Goal: Task Accomplishment & Management: Use online tool/utility

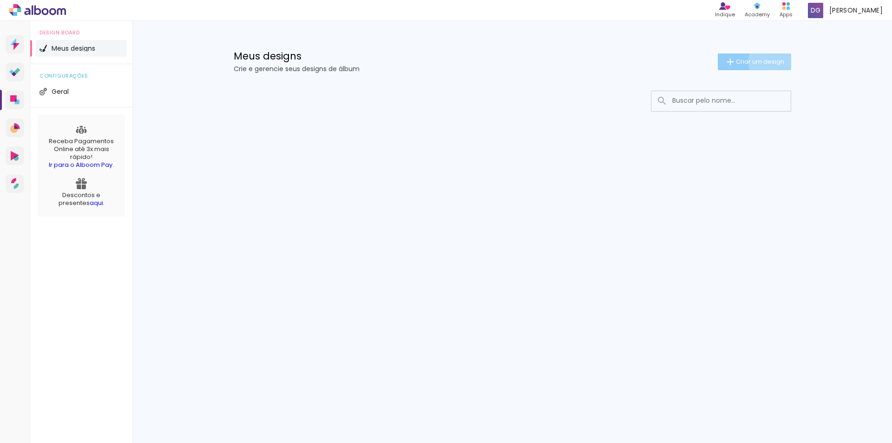
click at [772, 61] on span "Criar um design" at bounding box center [760, 62] width 48 height 6
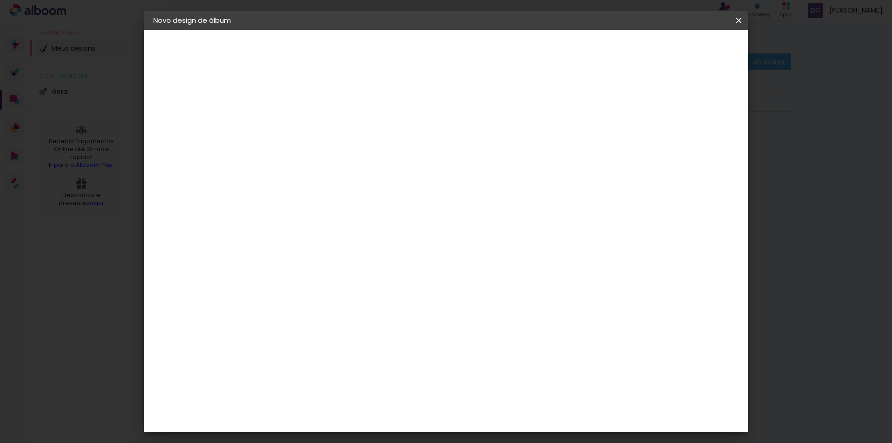
click at [305, 124] on input at bounding box center [305, 125] width 0 height 14
type input "b"
type input "Book [PERSON_NAME]"
type paper-input "Book [PERSON_NAME]"
click at [197, 117] on iron-pages "Fornecedor Escolhendo fornecedor..." at bounding box center [204, 114] width 102 height 19
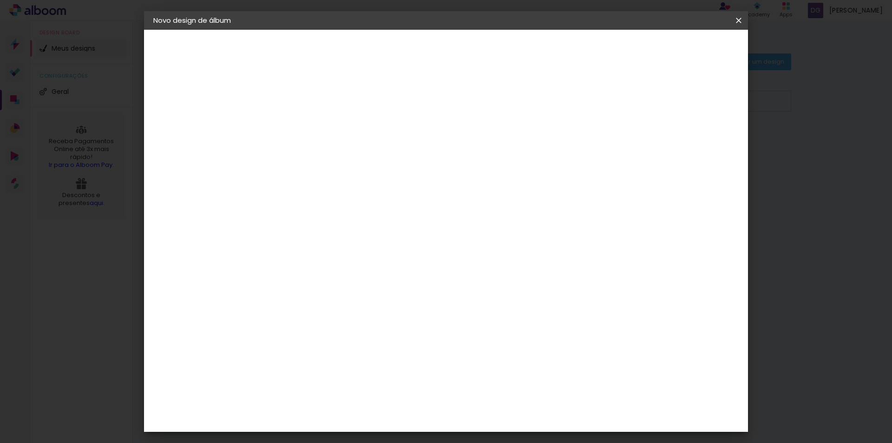
click at [0, 0] on slot "Avançar" at bounding box center [0, 0] width 0 height 0
click at [320, 296] on div "Book Imagem" at bounding box center [314, 303] width 31 height 15
click at [0, 0] on slot "Avançar" at bounding box center [0, 0] width 0 height 0
click at [319, 155] on div at bounding box center [313, 154] width 11 height 7
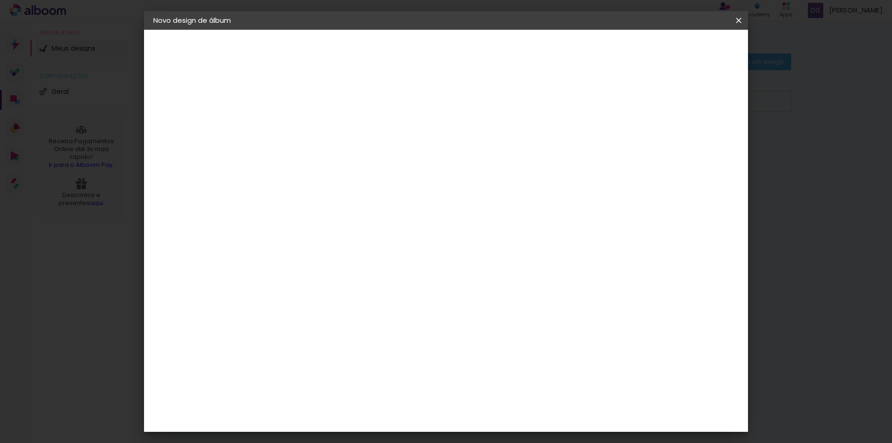
scroll to position [60, 0]
click at [316, 389] on div at bounding box center [311, 394] width 7 height 11
click at [402, 417] on span "15 × 20 cm" at bounding box center [385, 429] width 34 height 25
click at [368, 311] on span "20 × 20" at bounding box center [346, 323] width 43 height 25
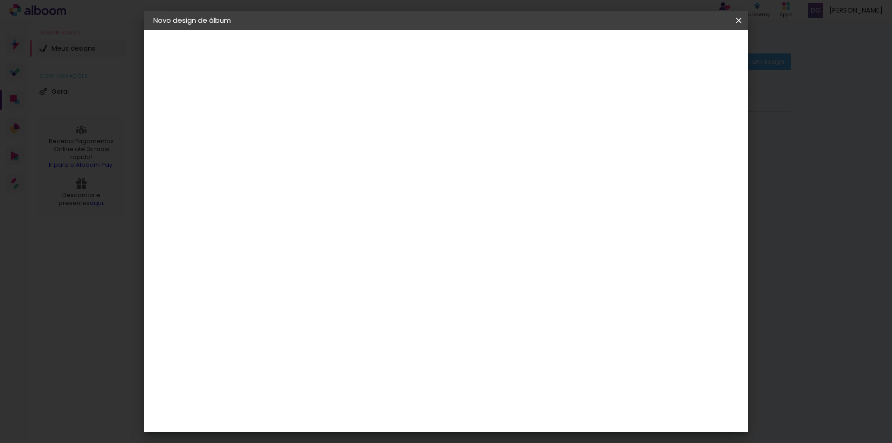
scroll to position [0, 0]
click at [368, 200] on span "20 × 25" at bounding box center [346, 212] width 43 height 25
drag, startPoint x: 184, startPoint y: 167, endPoint x: 190, endPoint y: 163, distance: 6.6
click at [185, 166] on div "3. Revisão" at bounding box center [204, 162] width 102 height 11
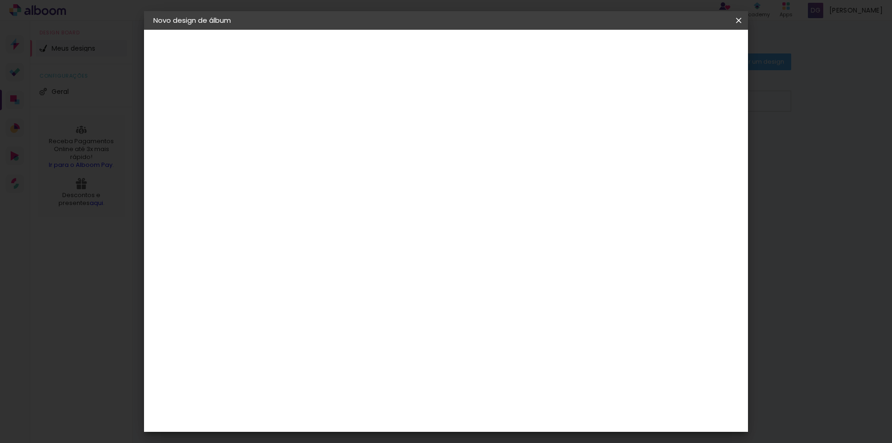
click at [215, 139] on iron-pages "Modelo Escolhendo modelo... 20 × 25 20.3 × 50.6 cm Tamanho livre" at bounding box center [204, 135] width 102 height 19
click at [319, 156] on div at bounding box center [313, 154] width 11 height 7
click at [368, 224] on span "20 × 30" at bounding box center [346, 236] width 43 height 25
click at [0, 0] on slot "Avançar" at bounding box center [0, 0] width 0 height 0
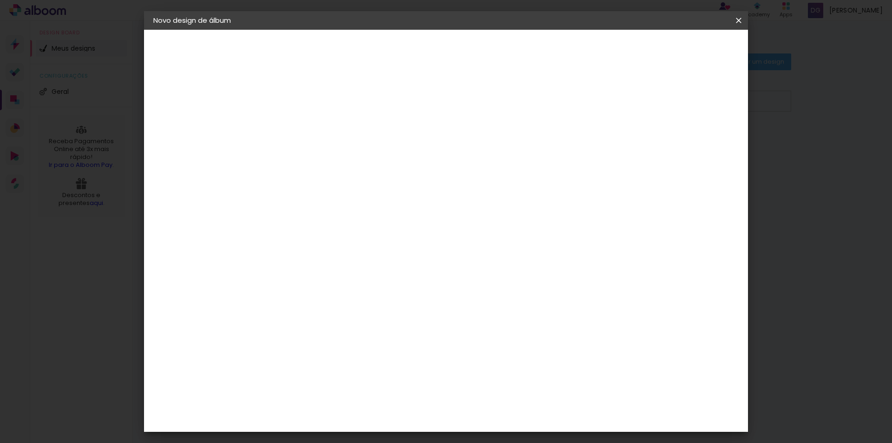
click at [411, 208] on div at bounding box center [401, 200] width 68 height 45
click at [681, 53] on span "Iniciar design" at bounding box center [660, 49] width 42 height 7
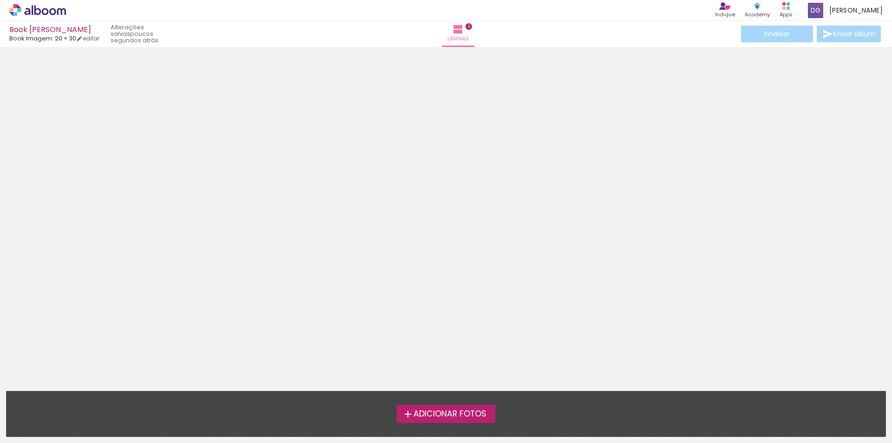
click at [442, 417] on span "Adicionar Fotos" at bounding box center [450, 414] width 73 height 8
click at [0, 0] on input "file" at bounding box center [0, 0] width 0 height 0
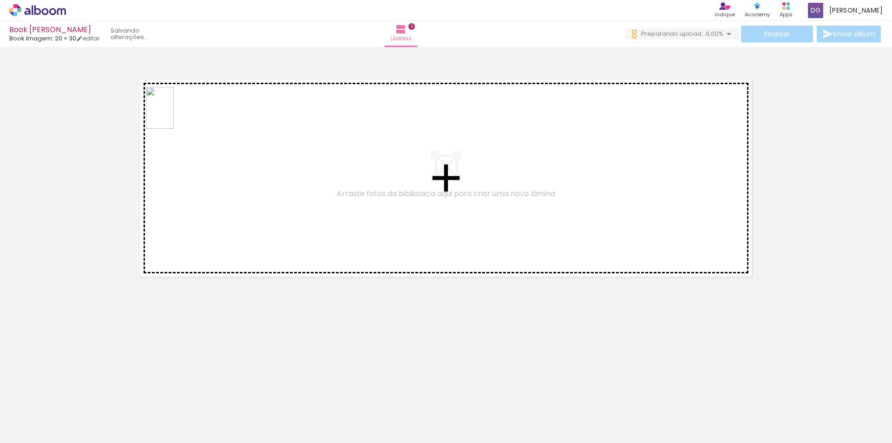
drag, startPoint x: 153, startPoint y: 428, endPoint x: 174, endPoint y: 115, distance: 313.9
click at [174, 115] on quentale-workspace at bounding box center [446, 221] width 892 height 443
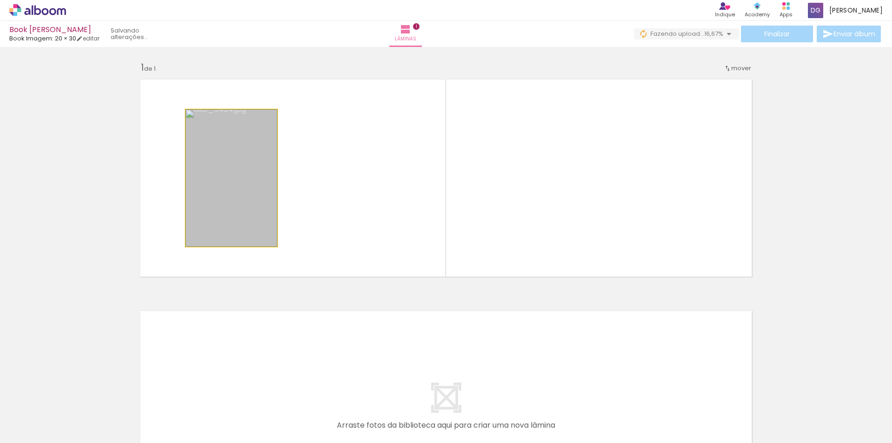
drag, startPoint x: 242, startPoint y: 181, endPoint x: 184, endPoint y: 142, distance: 69.7
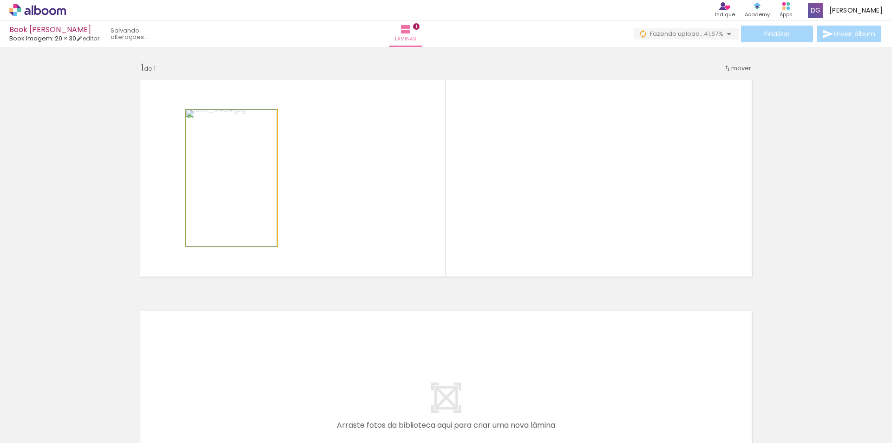
click at [192, 118] on iron-icon at bounding box center [195, 119] width 9 height 9
drag, startPoint x: 205, startPoint y: 120, endPoint x: 217, endPoint y: 120, distance: 12.1
click at [217, 120] on div at bounding box center [220, 119] width 8 height 8
drag, startPoint x: 217, startPoint y: 120, endPoint x: 202, endPoint y: 121, distance: 14.9
type paper-slider "100"
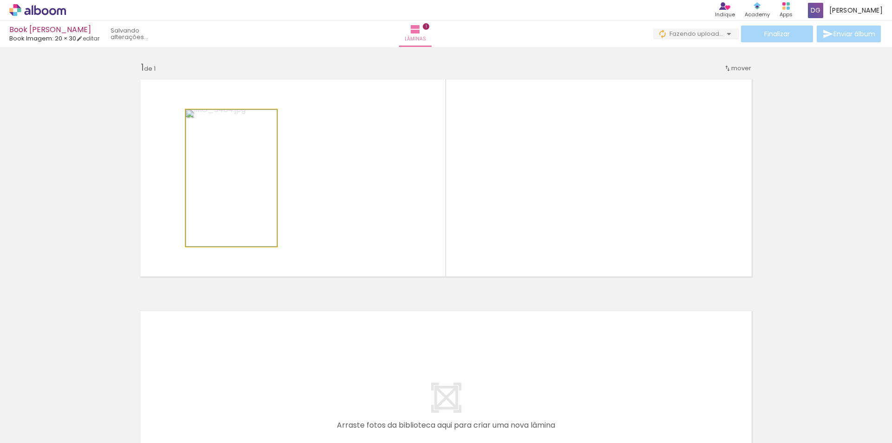
click at [204, 121] on div at bounding box center [208, 119] width 8 height 8
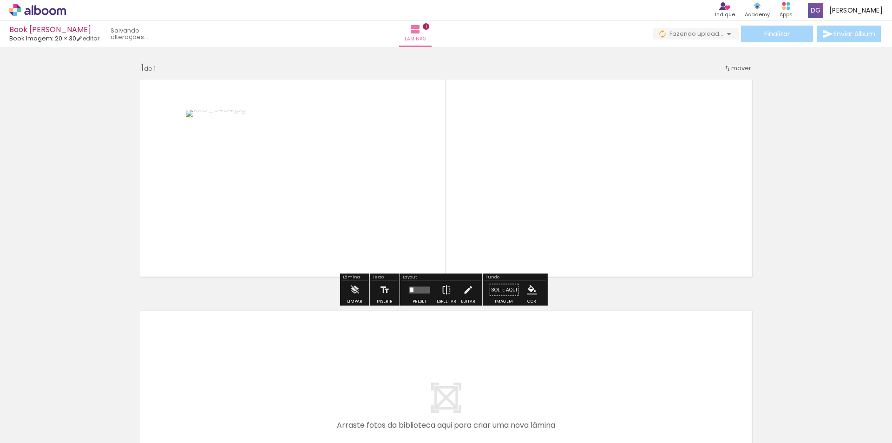
click at [312, 140] on quentale-layouter at bounding box center [446, 178] width 623 height 208
drag, startPoint x: 503, startPoint y: 288, endPoint x: 222, endPoint y: 212, distance: 291.2
click at [222, 212] on div "Inserir lâmina 1 de 1" at bounding box center [446, 281] width 892 height 463
click at [252, 422] on div at bounding box center [249, 412] width 32 height 46
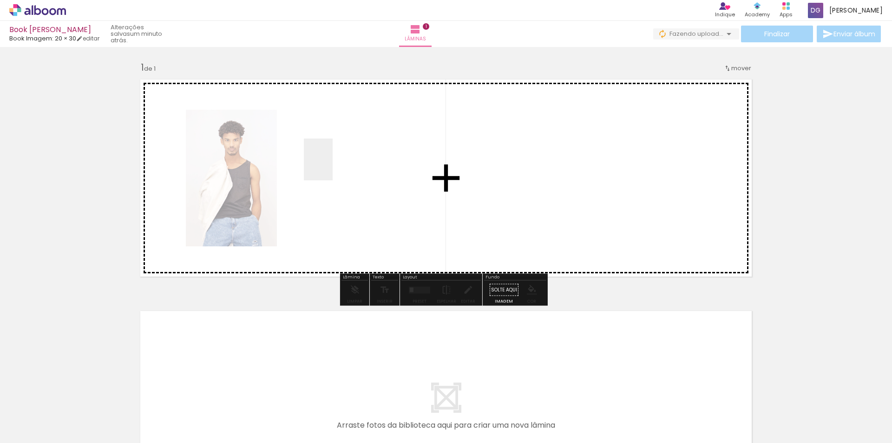
drag, startPoint x: 262, startPoint y: 414, endPoint x: 332, endPoint y: 166, distance: 257.4
click at [332, 166] on quentale-workspace at bounding box center [446, 221] width 892 height 443
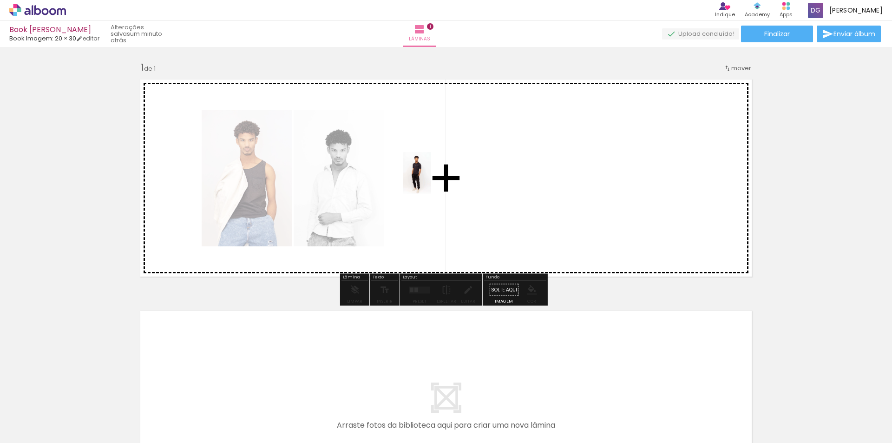
drag, startPoint x: 413, startPoint y: 428, endPoint x: 431, endPoint y: 180, distance: 248.4
click at [431, 180] on quentale-workspace at bounding box center [446, 221] width 892 height 443
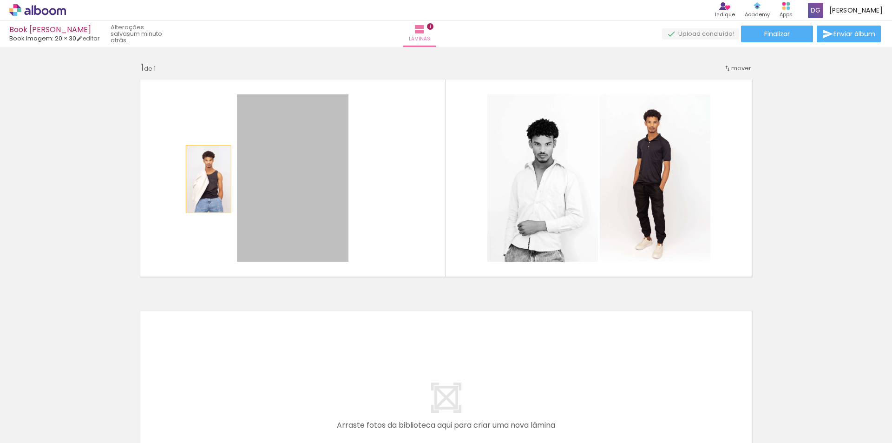
drag, startPoint x: 323, startPoint y: 186, endPoint x: 195, endPoint y: 179, distance: 128.0
click at [197, 178] on quentale-layouter at bounding box center [446, 178] width 623 height 208
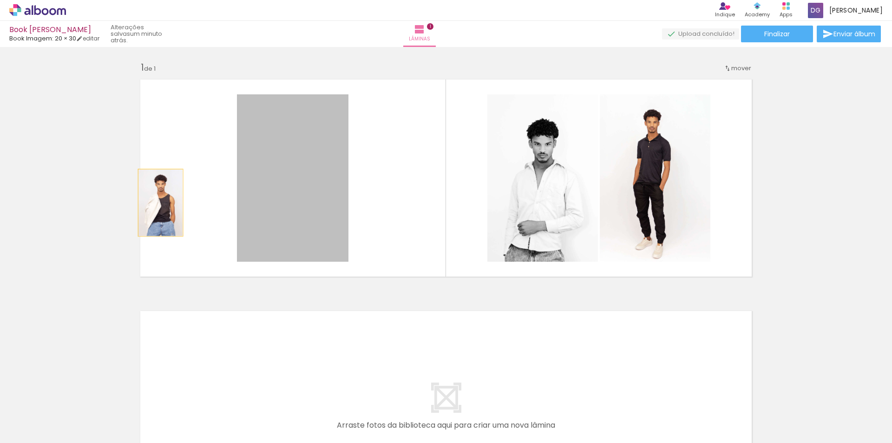
drag, startPoint x: 245, startPoint y: 211, endPoint x: 143, endPoint y: 202, distance: 103.1
click at [143, 202] on quentale-layouter at bounding box center [446, 178] width 623 height 208
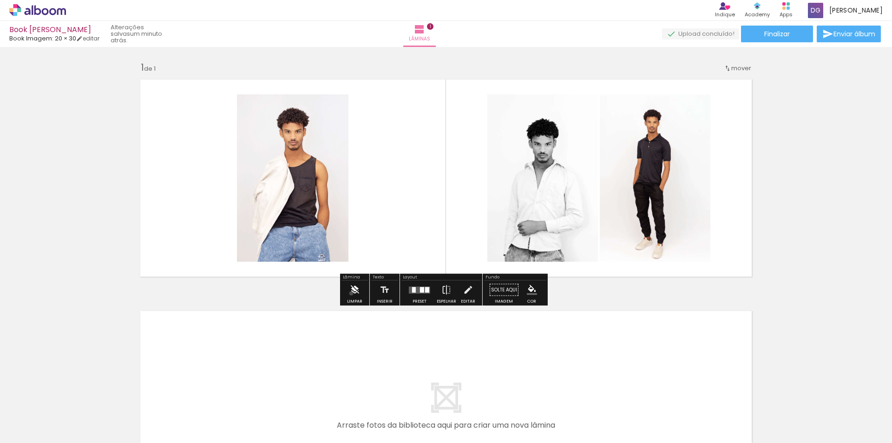
click at [351, 293] on iron-icon at bounding box center [354, 290] width 10 height 19
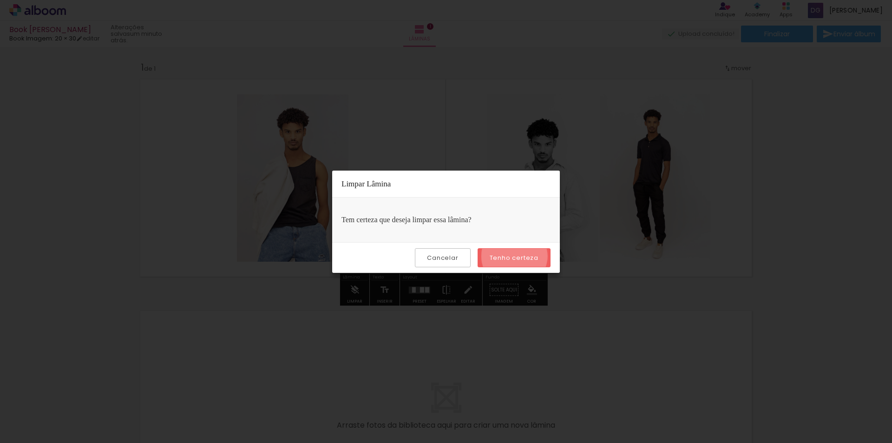
click at [0, 0] on slot "Tenho certeza" at bounding box center [0, 0] width 0 height 0
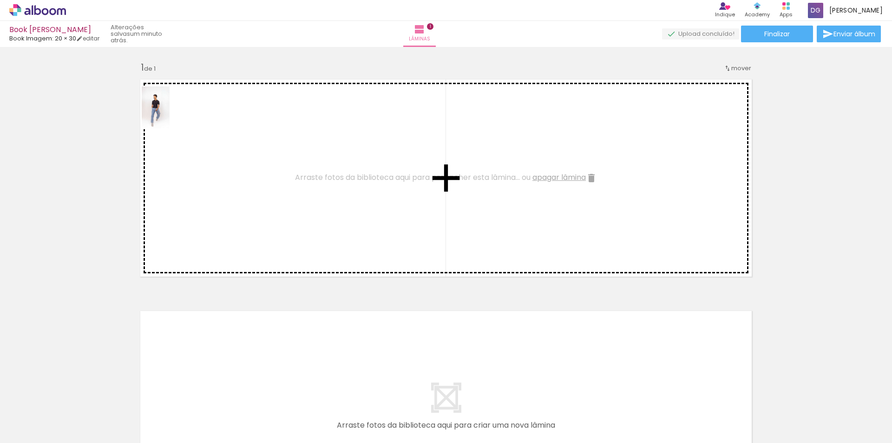
drag, startPoint x: 111, startPoint y: 423, endPoint x: 170, endPoint y: 114, distance: 314.5
click at [170, 114] on quentale-workspace at bounding box center [446, 221] width 892 height 443
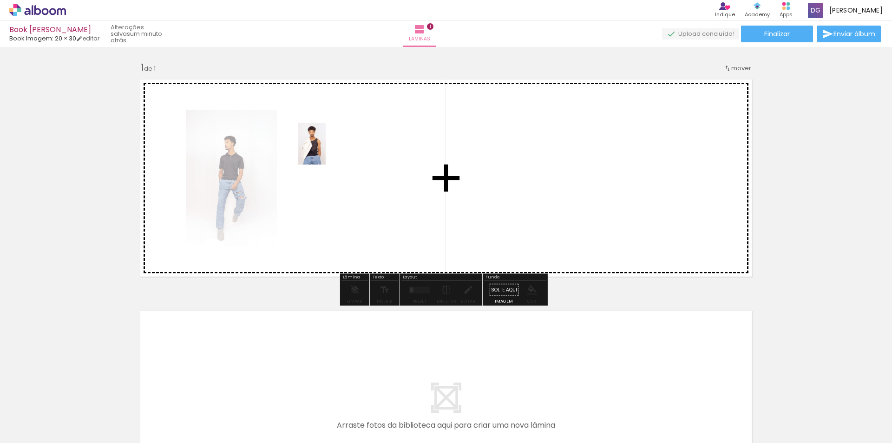
drag, startPoint x: 147, startPoint y: 414, endPoint x: 321, endPoint y: 155, distance: 311.8
click at [321, 155] on quentale-workspace at bounding box center [446, 221] width 892 height 443
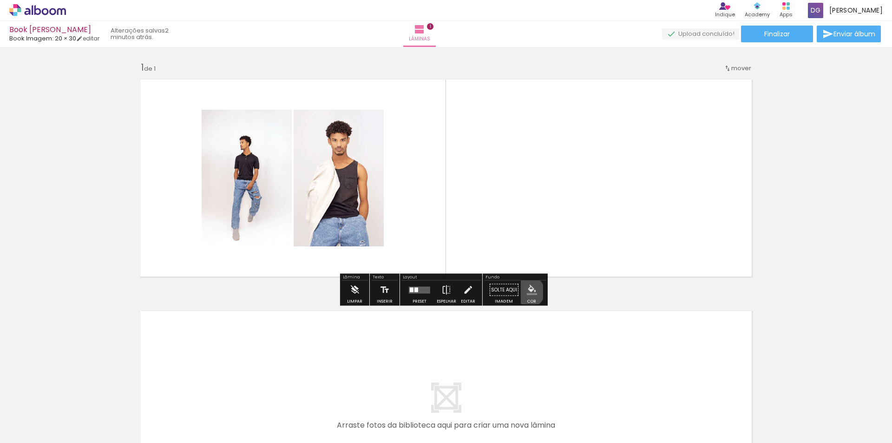
click at [527, 292] on iron-icon "color picker" at bounding box center [532, 290] width 10 height 10
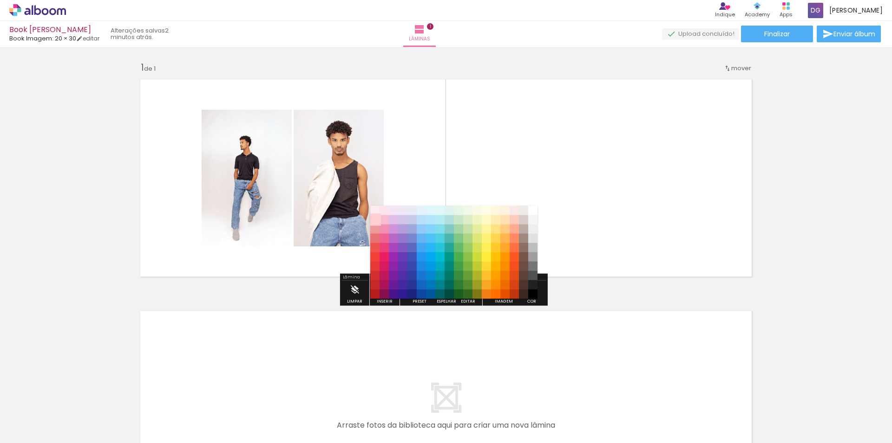
click at [373, 221] on paper-item "#ffcdd2" at bounding box center [374, 219] width 9 height 9
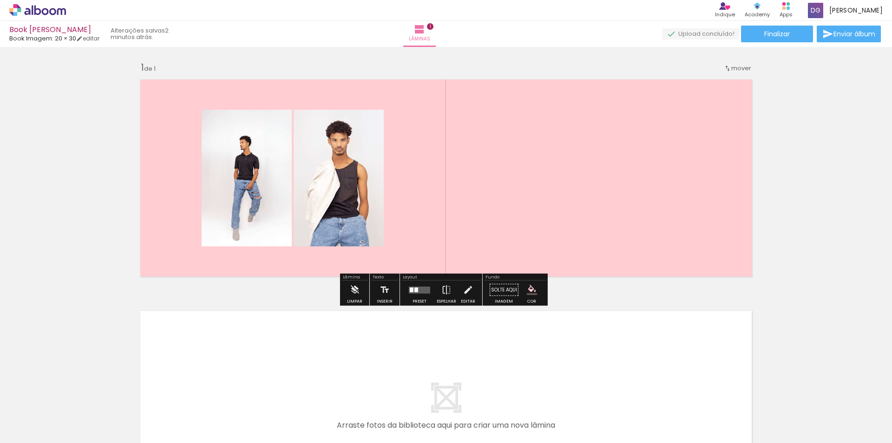
click at [531, 291] on iron-icon "color picker" at bounding box center [532, 290] width 10 height 10
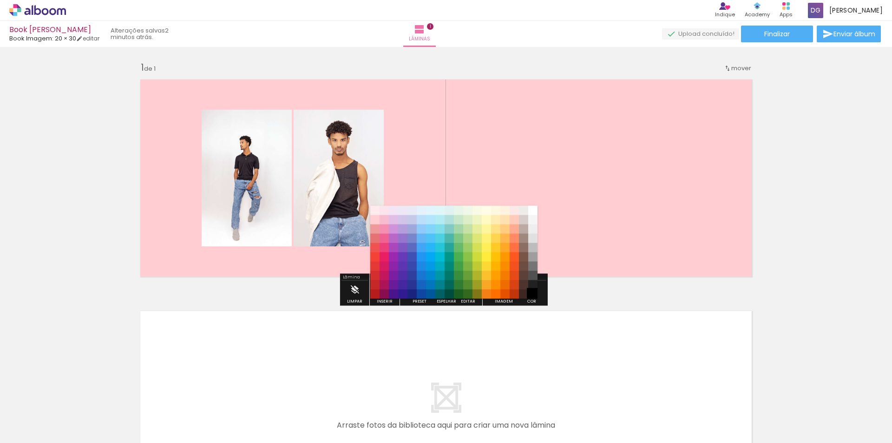
click at [532, 294] on paper-item "#000000" at bounding box center [532, 294] width 9 height 9
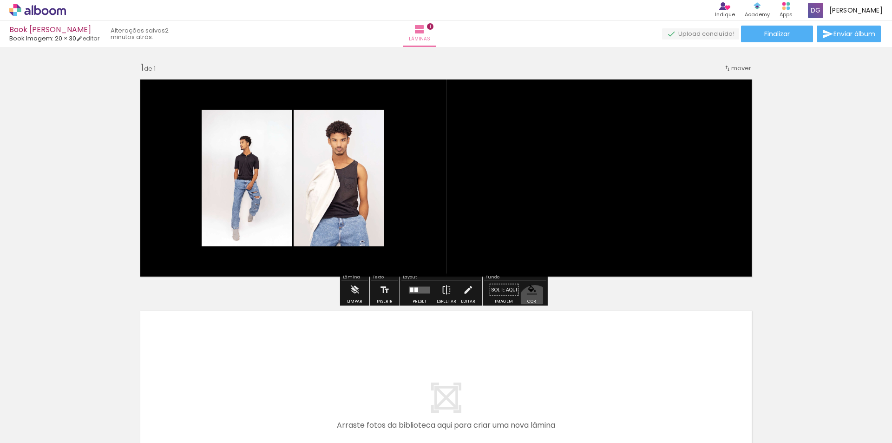
click at [532, 302] on div "Cor" at bounding box center [531, 301] width 9 height 4
click at [532, 293] on iron-icon "color picker" at bounding box center [532, 290] width 10 height 10
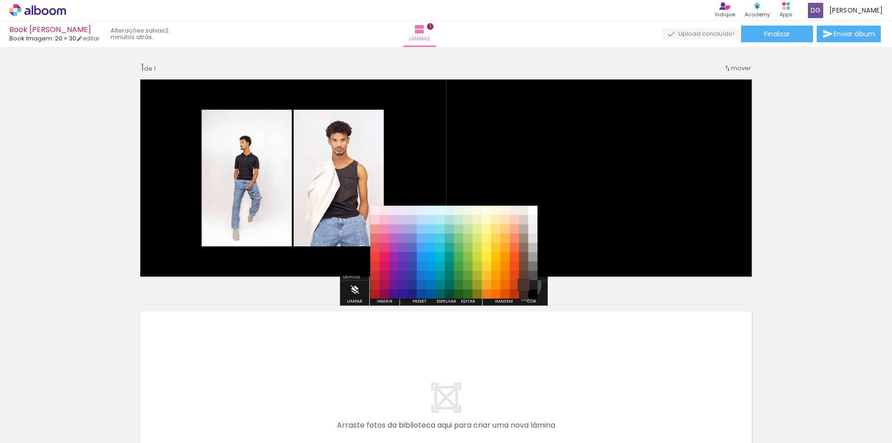
click at [521, 284] on paper-item "#4e342e" at bounding box center [523, 284] width 9 height 9
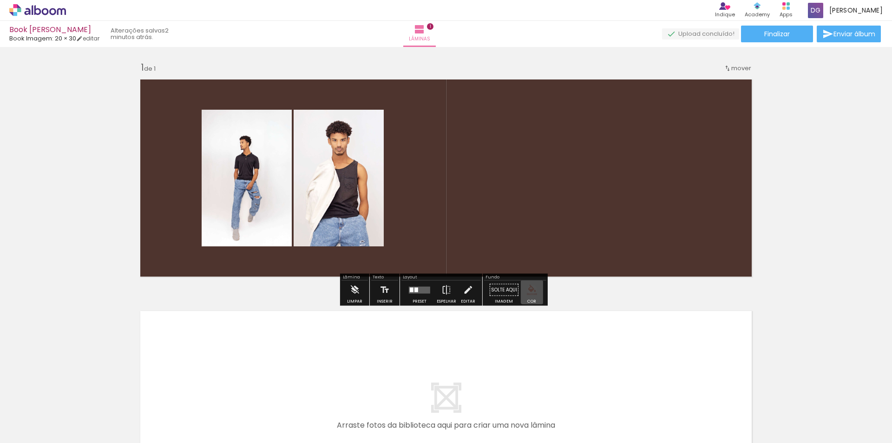
click at [529, 290] on iron-icon "color picker" at bounding box center [532, 290] width 10 height 10
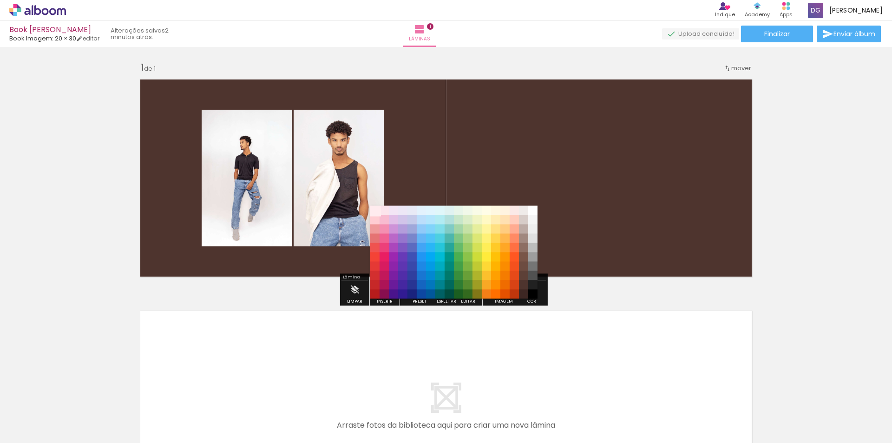
click at [374, 206] on paper-item "#ffebee" at bounding box center [374, 210] width 9 height 9
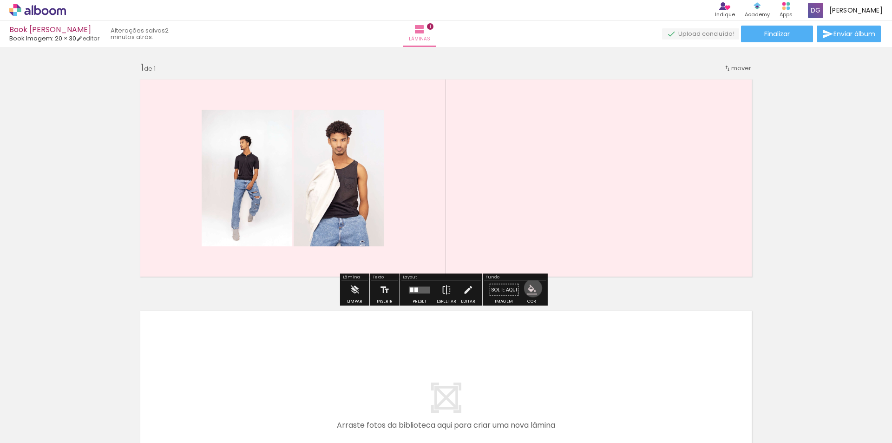
click at [530, 288] on iron-icon "color picker" at bounding box center [532, 290] width 10 height 10
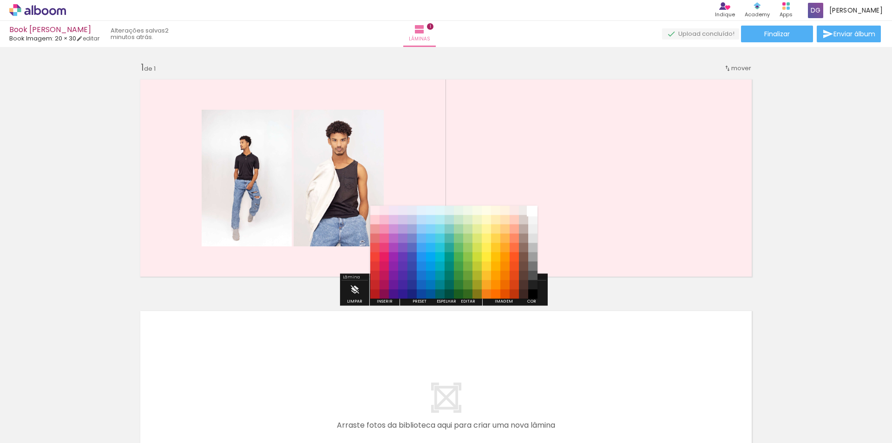
click at [535, 211] on paper-item "#ffffff" at bounding box center [532, 210] width 9 height 9
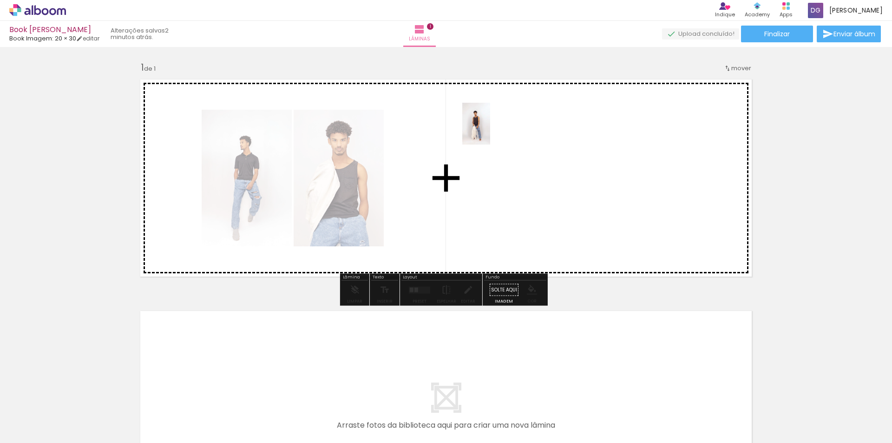
drag, startPoint x: 200, startPoint y: 417, endPoint x: 490, endPoint y: 131, distance: 407.8
click at [490, 131] on quentale-workspace at bounding box center [446, 221] width 892 height 443
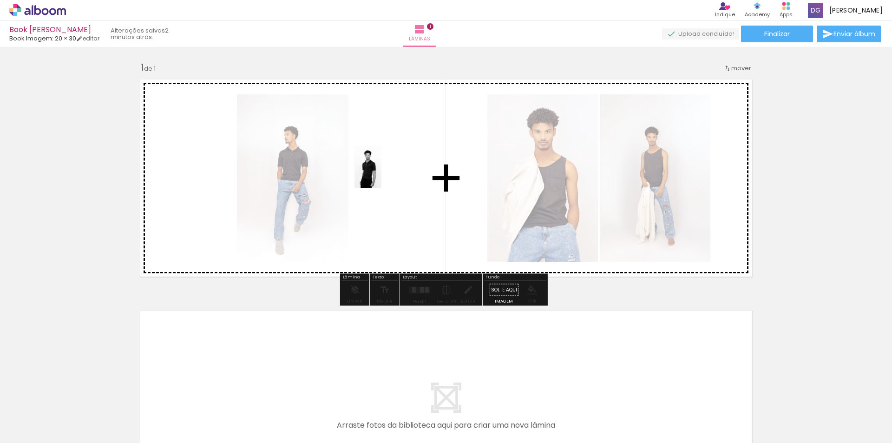
drag, startPoint x: 465, startPoint y: 423, endPoint x: 382, endPoint y: 174, distance: 262.5
click at [382, 174] on quentale-workspace at bounding box center [446, 221] width 892 height 443
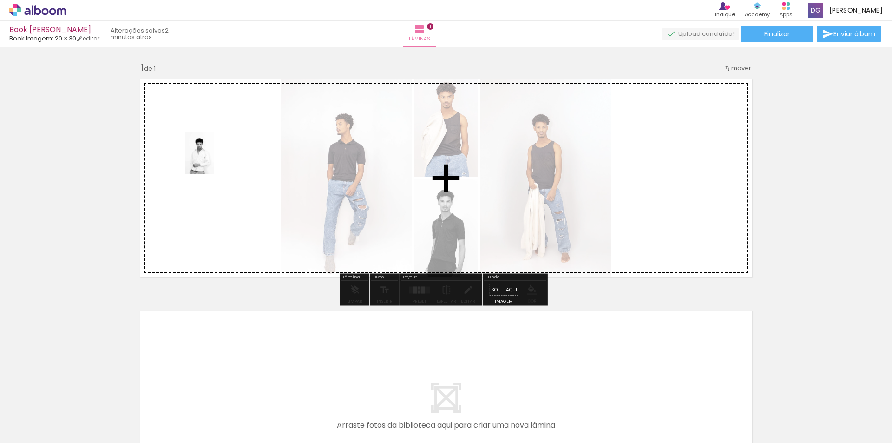
drag, startPoint x: 250, startPoint y: 414, endPoint x: 211, endPoint y: 158, distance: 258.0
click at [212, 158] on quentale-workspace at bounding box center [446, 221] width 892 height 443
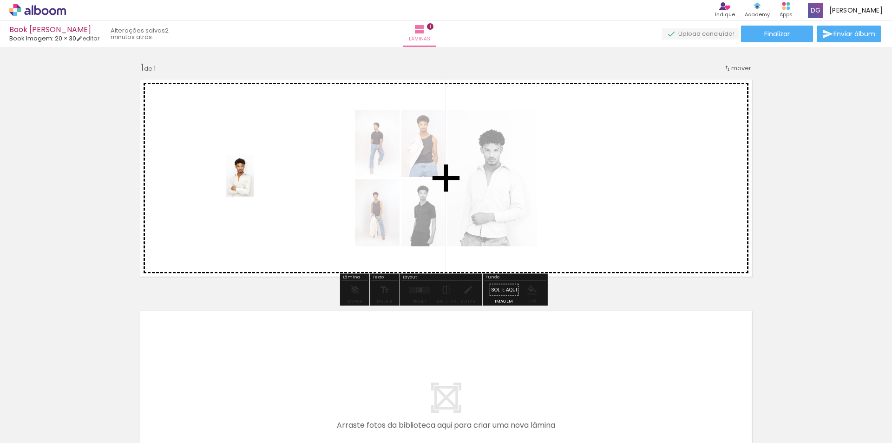
drag, startPoint x: 309, startPoint y: 429, endPoint x: 260, endPoint y: 195, distance: 239.7
click at [252, 178] on quentale-workspace at bounding box center [446, 221] width 892 height 443
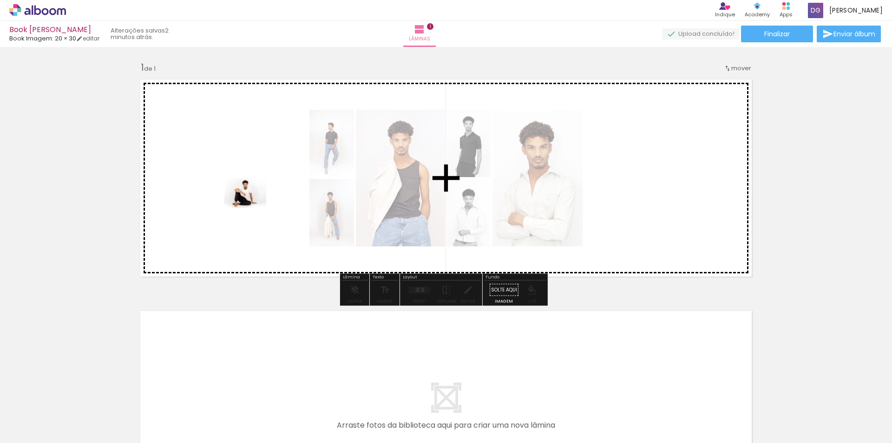
drag, startPoint x: 361, startPoint y: 412, endPoint x: 250, endPoint y: 212, distance: 229.0
click at [231, 160] on quentale-workspace at bounding box center [446, 221] width 892 height 443
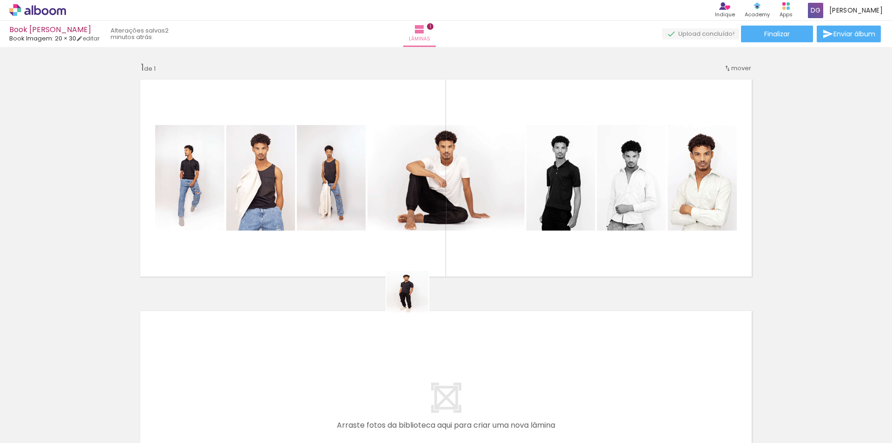
drag, startPoint x: 419, startPoint y: 424, endPoint x: 411, endPoint y: 212, distance: 211.6
click at [412, 217] on quentale-workspace at bounding box center [446, 221] width 892 height 443
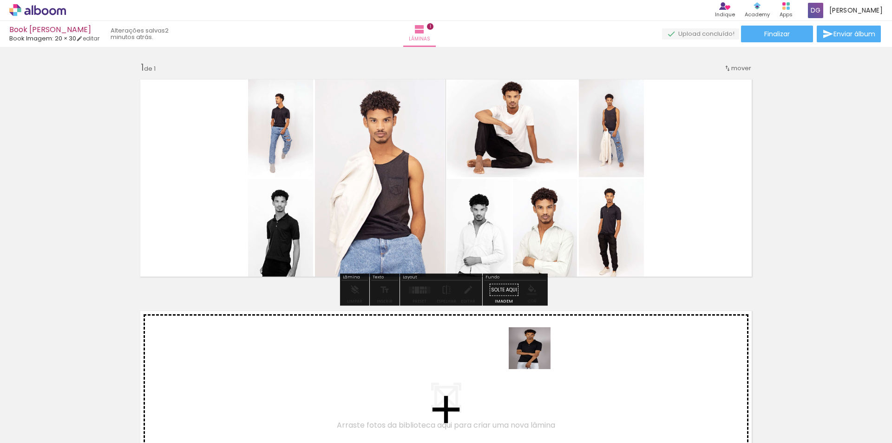
drag, startPoint x: 522, startPoint y: 422, endPoint x: 553, endPoint y: 245, distance: 180.2
click at [547, 213] on quentale-workspace at bounding box center [446, 221] width 892 height 443
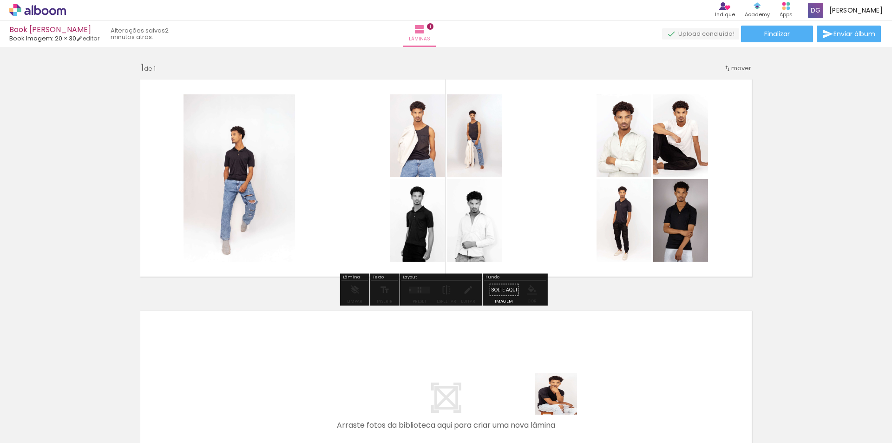
drag, startPoint x: 566, startPoint y: 433, endPoint x: 546, endPoint y: 237, distance: 197.1
click at [548, 248] on quentale-workspace at bounding box center [446, 221] width 892 height 443
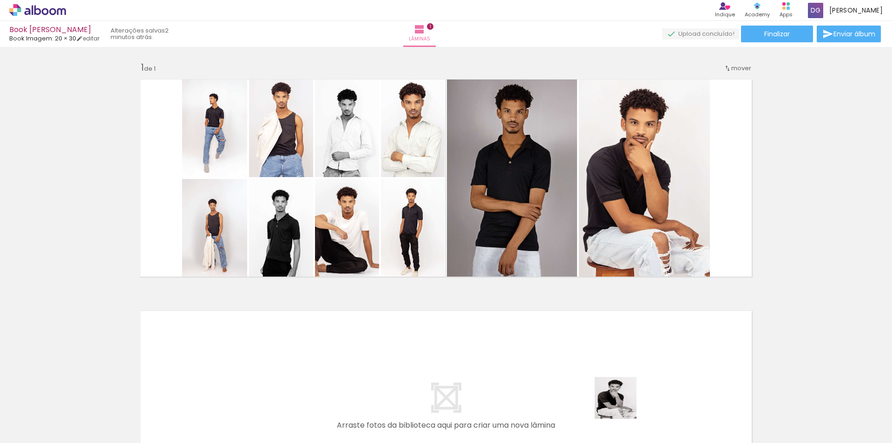
drag, startPoint x: 623, startPoint y: 428, endPoint x: 607, endPoint y: 314, distance: 115.4
click at [623, 391] on div at bounding box center [613, 412] width 27 height 42
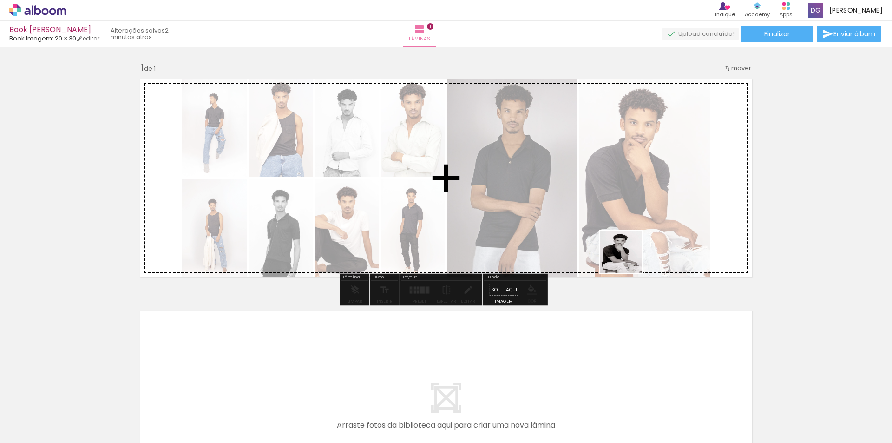
drag, startPoint x: 616, startPoint y: 424, endPoint x: 638, endPoint y: 129, distance: 295.9
click at [639, 129] on quentale-workspace at bounding box center [446, 221] width 892 height 443
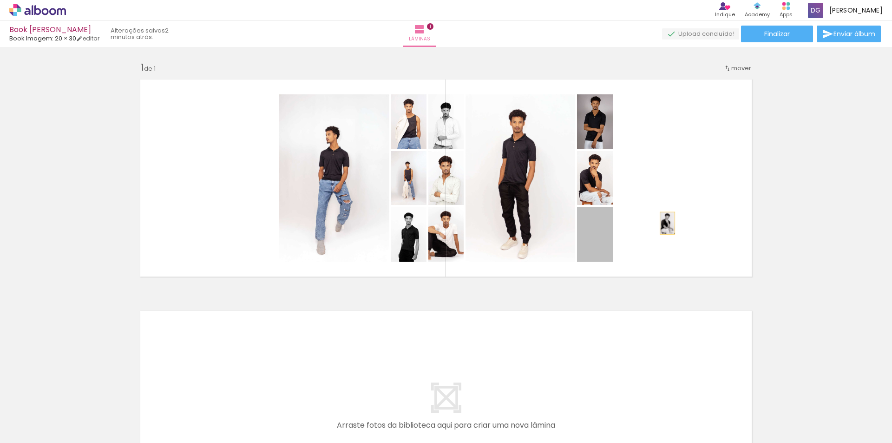
drag, startPoint x: 595, startPoint y: 242, endPoint x: 678, endPoint y: 196, distance: 94.0
click at [678, 196] on quentale-layouter at bounding box center [446, 178] width 623 height 208
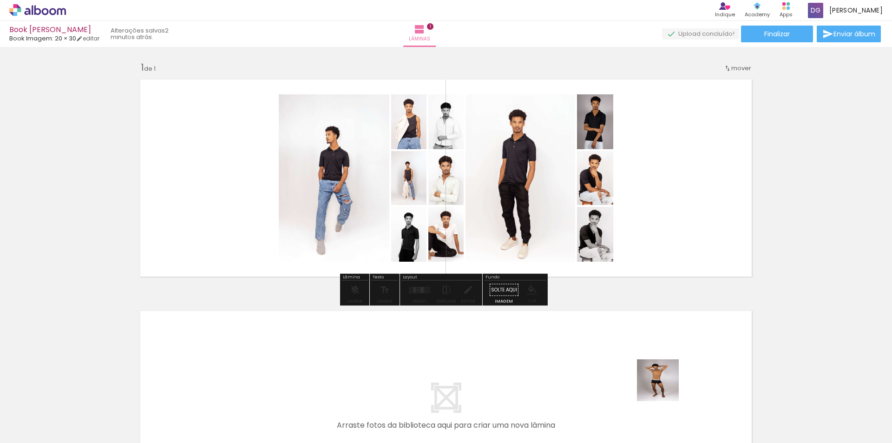
drag, startPoint x: 660, startPoint y: 418, endPoint x: 680, endPoint y: 197, distance: 222.6
click at [679, 212] on quentale-workspace at bounding box center [446, 221] width 892 height 443
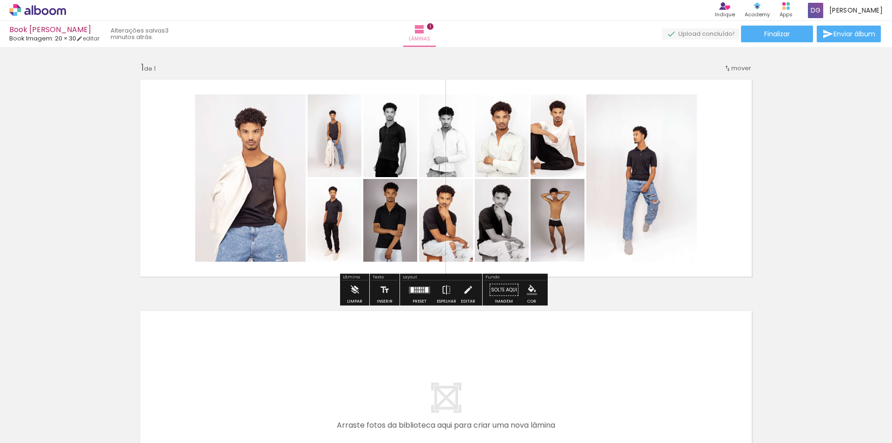
click at [558, 223] on paper-item at bounding box center [560, 225] width 17 height 7
drag, startPoint x: 678, startPoint y: 107, endPoint x: 664, endPoint y: 125, distance: 23.2
click at [678, 108] on div at bounding box center [681, 103] width 11 height 9
click at [683, 133] on paper-item at bounding box center [681, 132] width 17 height 7
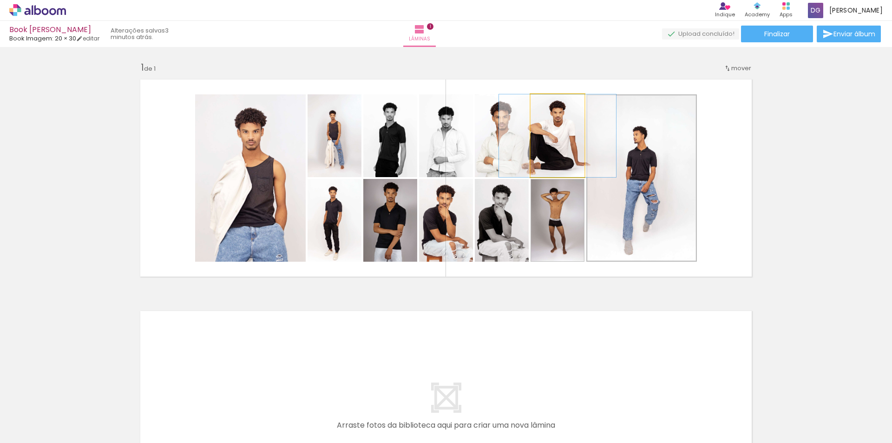
click at [580, 141] on quentale-photo at bounding box center [558, 135] width 54 height 83
click at [559, 127] on quentale-photo at bounding box center [558, 135] width 54 height 83
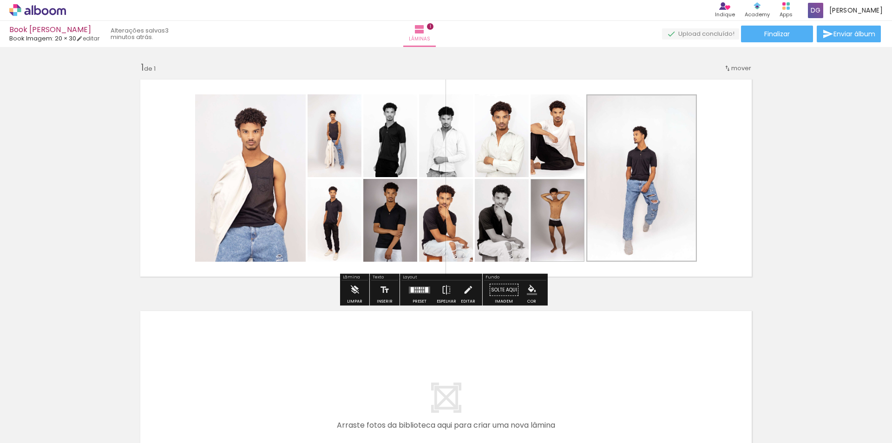
click at [557, 138] on paper-item at bounding box center [560, 140] width 17 height 7
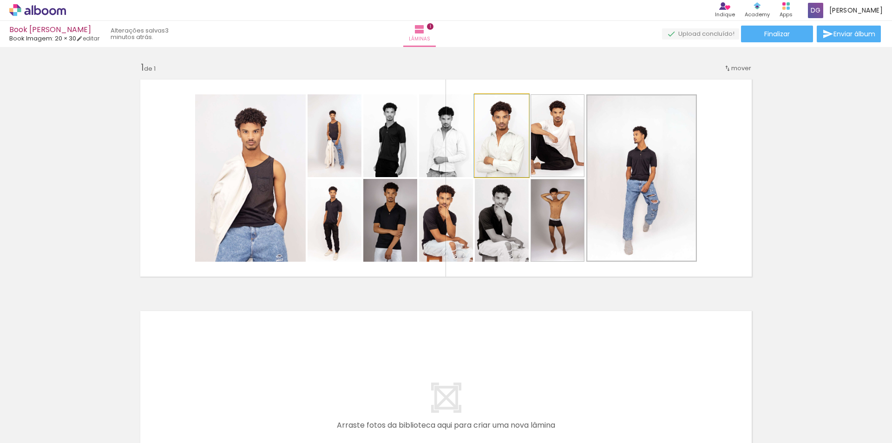
click at [481, 159] on quentale-photo at bounding box center [502, 135] width 54 height 83
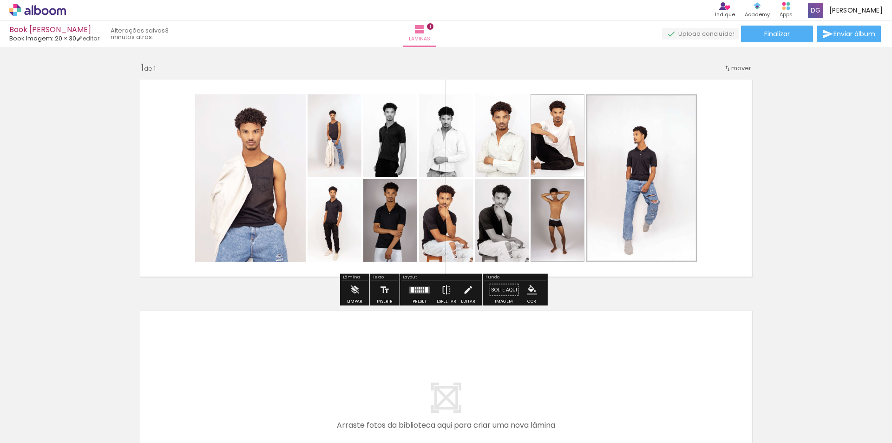
click at [501, 124] on div "Largura Cor" at bounding box center [504, 119] width 17 height 14
click at [499, 139] on paper-item at bounding box center [504, 140] width 17 height 7
click at [500, 218] on span at bounding box center [504, 218] width 9 height 2
click at [501, 117] on div at bounding box center [504, 118] width 11 height 9
click at [448, 122] on div at bounding box center [448, 118] width 11 height 9
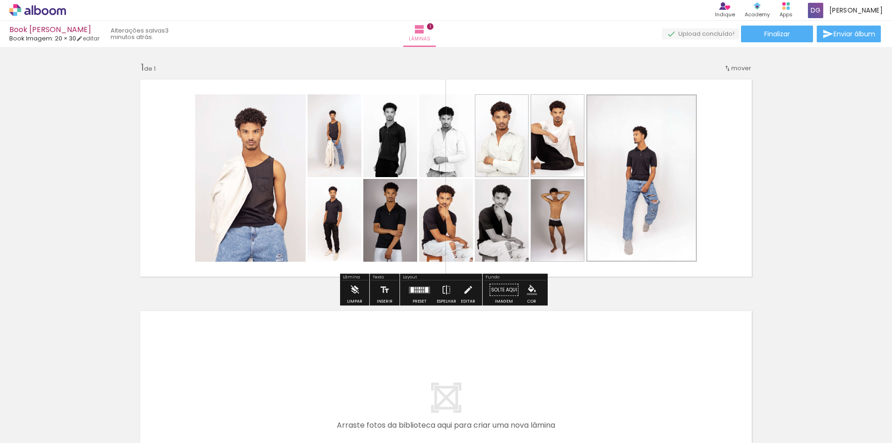
click at [446, 137] on paper-item at bounding box center [449, 140] width 17 height 7
click at [389, 124] on div "Largura Cor" at bounding box center [393, 119] width 17 height 14
click at [389, 139] on paper-item at bounding box center [393, 140] width 17 height 7
click at [391, 225] on paper-item at bounding box center [393, 225] width 17 height 7
click at [338, 227] on paper-item at bounding box center [337, 225] width 17 height 7
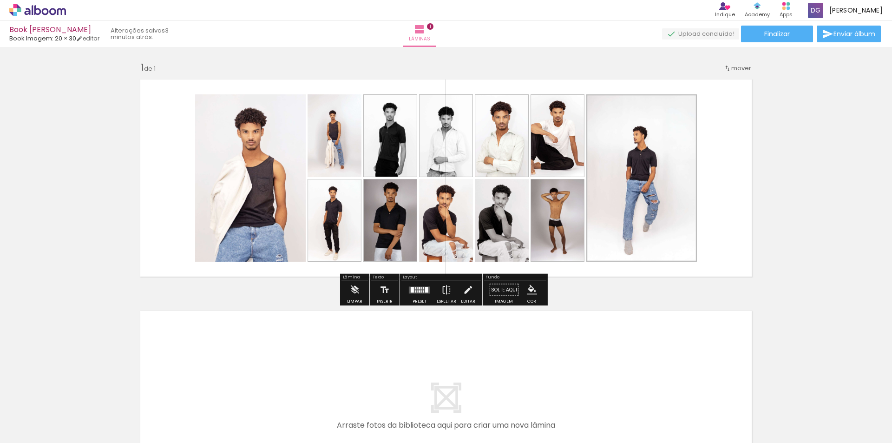
click at [334, 139] on paper-item at bounding box center [337, 140] width 17 height 7
click at [287, 127] on paper-item at bounding box center [290, 126] width 17 height 7
click at [471, 290] on paper-button "Editar" at bounding box center [468, 293] width 19 height 24
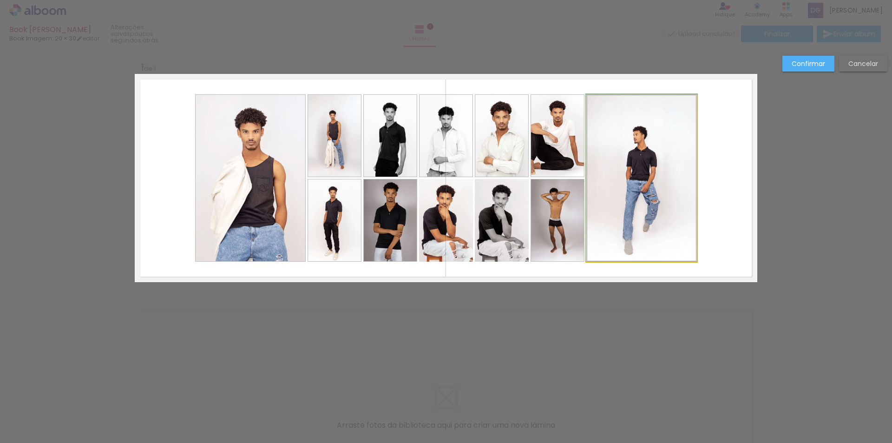
click at [648, 171] on quentale-photo at bounding box center [641, 177] width 111 height 167
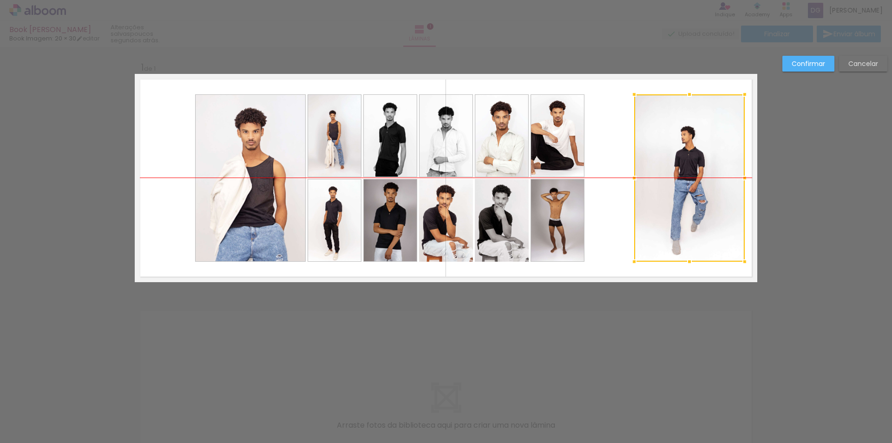
drag, startPoint x: 648, startPoint y: 171, endPoint x: 696, endPoint y: 165, distance: 48.4
click at [696, 165] on div at bounding box center [689, 177] width 111 height 167
drag, startPoint x: 685, startPoint y: 165, endPoint x: 677, endPoint y: 125, distance: 41.8
click at [677, 125] on div at bounding box center [689, 177] width 111 height 167
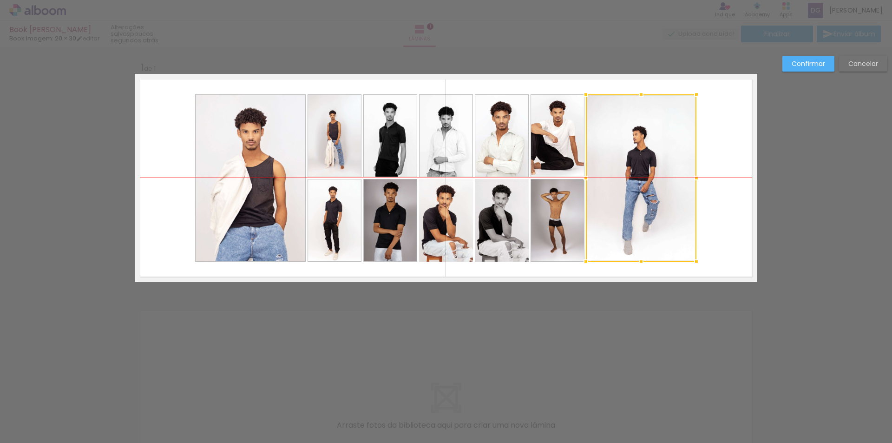
drag, startPoint x: 685, startPoint y: 177, endPoint x: 637, endPoint y: 177, distance: 48.3
click at [637, 177] on div at bounding box center [641, 177] width 111 height 167
click at [735, 215] on quentale-layouter at bounding box center [446, 178] width 623 height 208
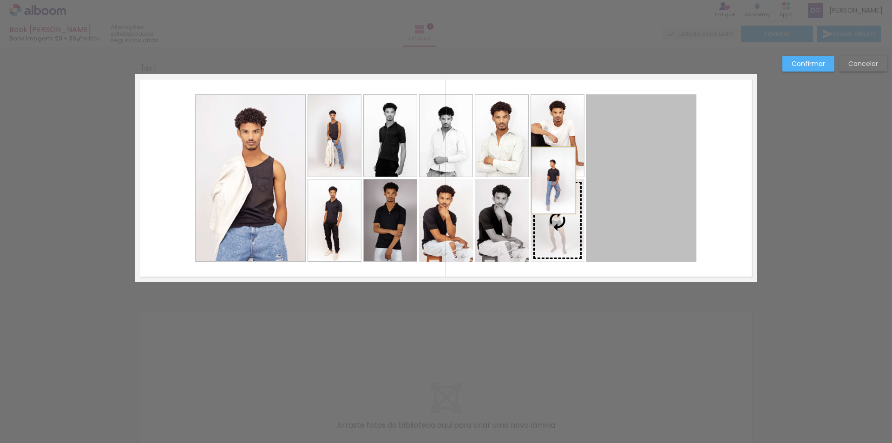
drag, startPoint x: 666, startPoint y: 176, endPoint x: 550, endPoint y: 180, distance: 115.8
click at [0, 0] on slot at bounding box center [0, 0] width 0 height 0
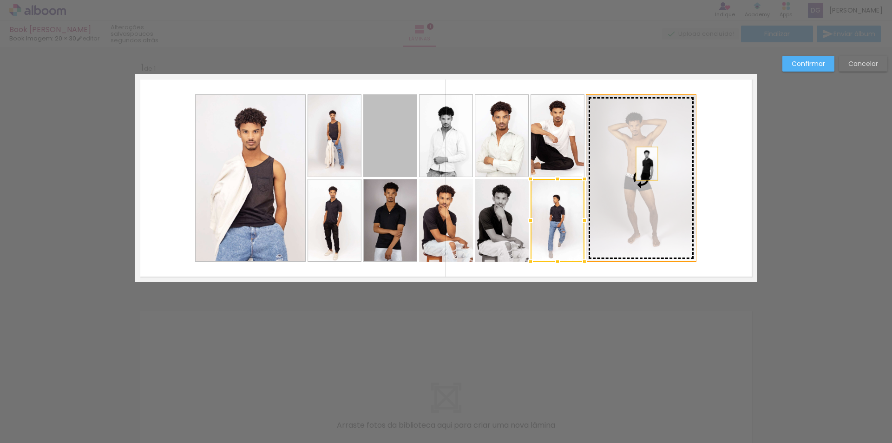
drag, startPoint x: 392, startPoint y: 157, endPoint x: 644, endPoint y: 164, distance: 252.4
click at [0, 0] on slot at bounding box center [0, 0] width 0 height 0
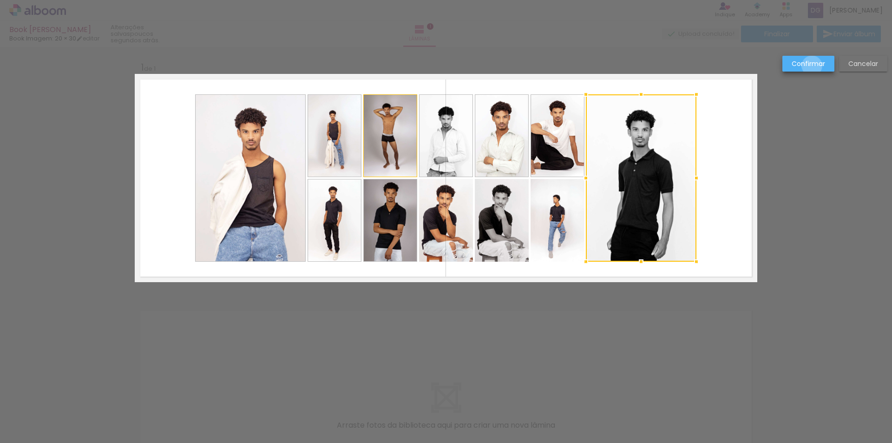
click at [0, 0] on slot "Confirmar" at bounding box center [0, 0] width 0 height 0
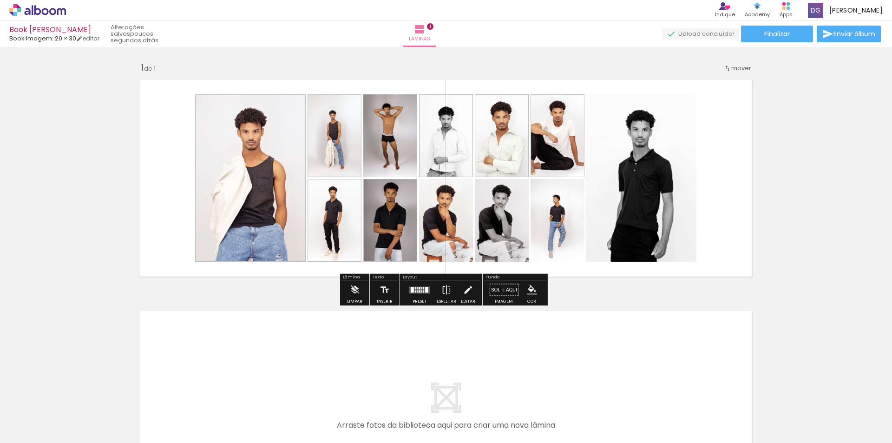
click at [426, 295] on div at bounding box center [419, 290] width 25 height 19
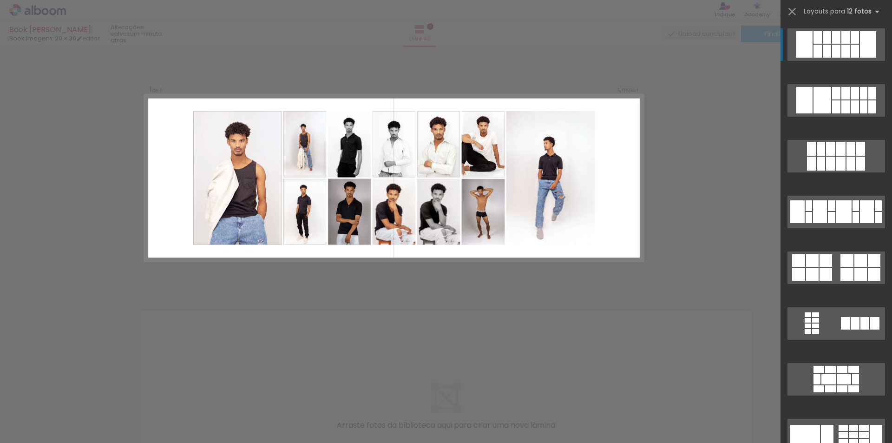
click at [825, 50] on div at bounding box center [827, 51] width 8 height 13
click at [546, 204] on quentale-photo at bounding box center [551, 178] width 88 height 134
drag, startPoint x: 580, startPoint y: 211, endPoint x: 579, endPoint y: 225, distance: 14.4
drag, startPoint x: 577, startPoint y: 224, endPoint x: 525, endPoint y: 328, distance: 115.8
click at [525, 328] on div "Confirmar Cancelar" at bounding box center [446, 289] width 892 height 485
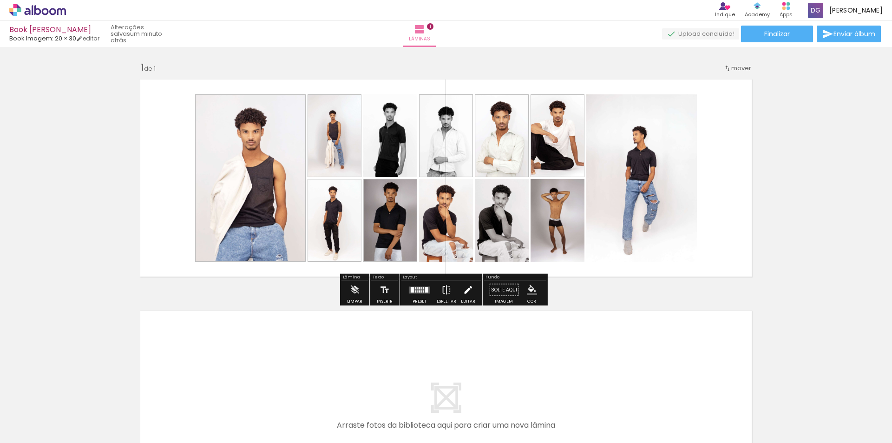
click at [466, 293] on iron-icon at bounding box center [468, 290] width 10 height 19
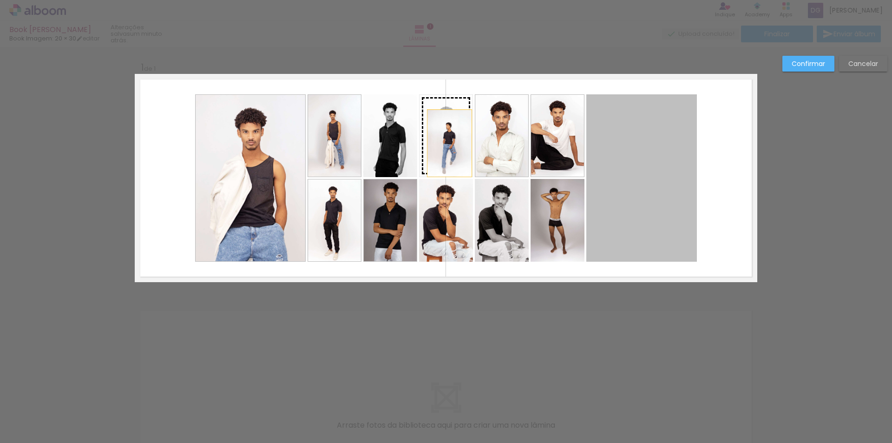
drag, startPoint x: 641, startPoint y: 200, endPoint x: 445, endPoint y: 143, distance: 204.7
click at [0, 0] on slot at bounding box center [0, 0] width 0 height 0
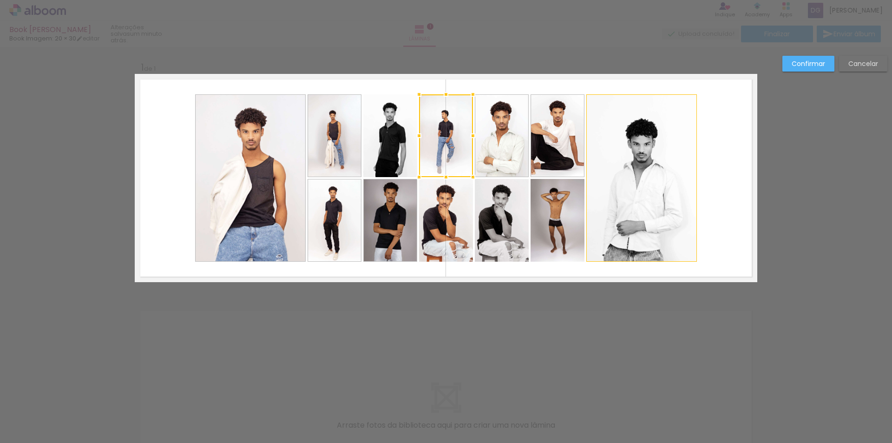
click at [808, 58] on div "Confirmar Cancelar" at bounding box center [446, 289] width 892 height 485
click at [0, 0] on slot "Confirmar" at bounding box center [0, 0] width 0 height 0
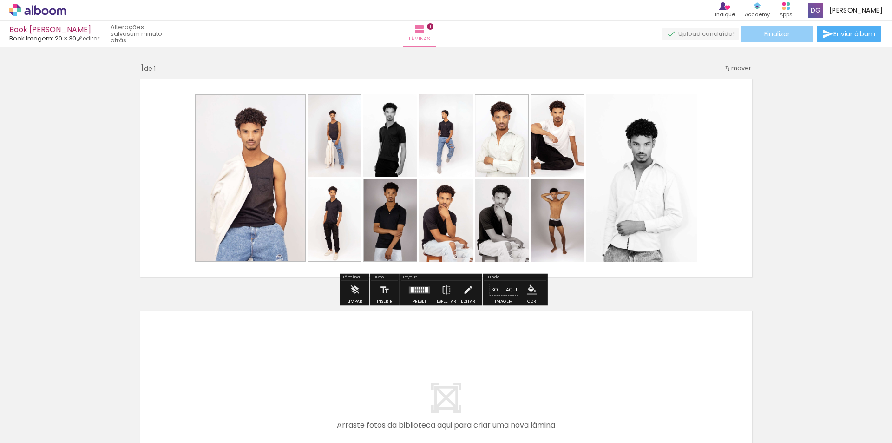
click at [756, 34] on paper-button "Finalizar" at bounding box center [777, 34] width 72 height 17
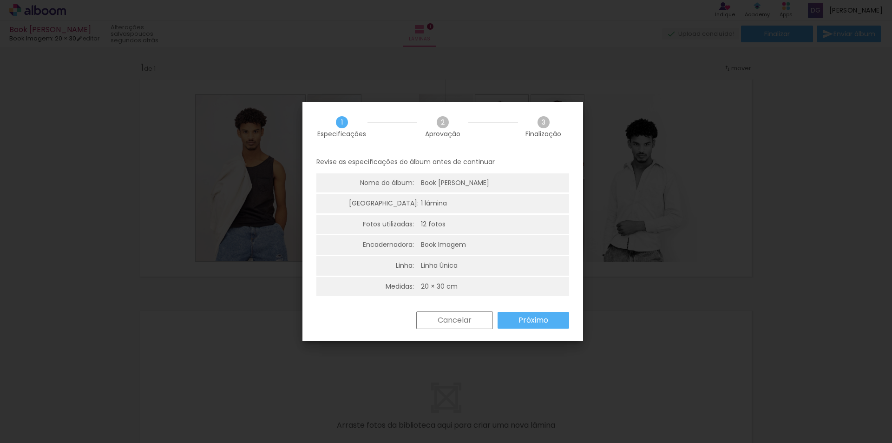
click at [0, 0] on slot "Próximo" at bounding box center [0, 0] width 0 height 0
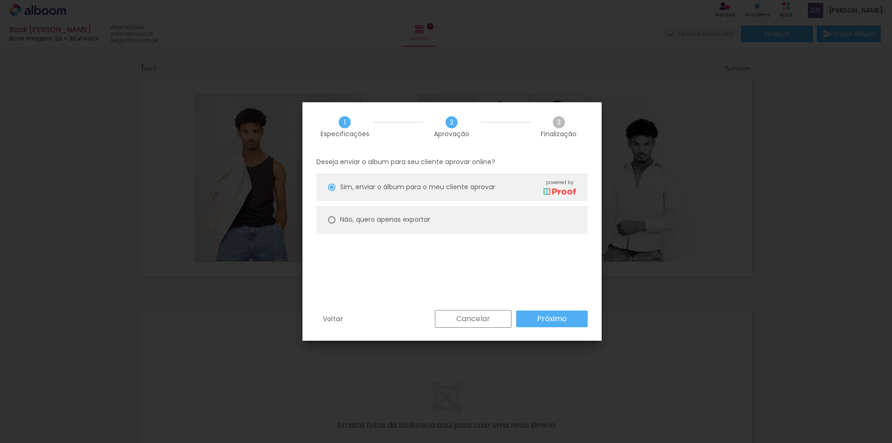
click at [0, 0] on slot "Próximo" at bounding box center [0, 0] width 0 height 0
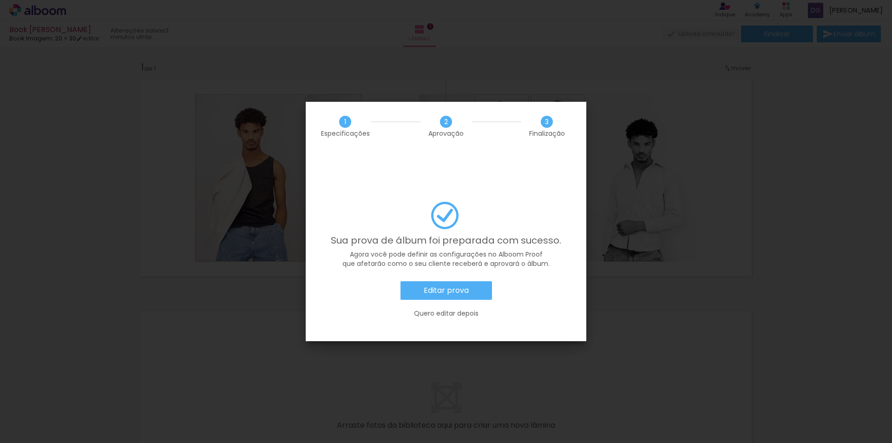
click at [0, 0] on slot "Editar prova" at bounding box center [0, 0] width 0 height 0
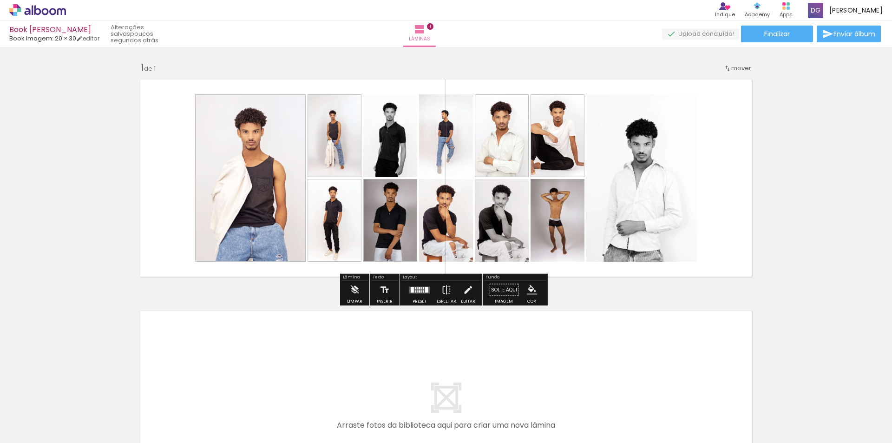
drag, startPoint x: 739, startPoint y: 127, endPoint x: 606, endPoint y: 91, distance: 137.2
click at [606, 91] on quentale-layouter at bounding box center [446, 178] width 623 height 208
click at [604, 87] on quentale-layouter at bounding box center [446, 178] width 623 height 208
drag, startPoint x: 604, startPoint y: 87, endPoint x: 444, endPoint y: 293, distance: 260.9
click at [444, 293] on iron-icon at bounding box center [446, 290] width 10 height 19
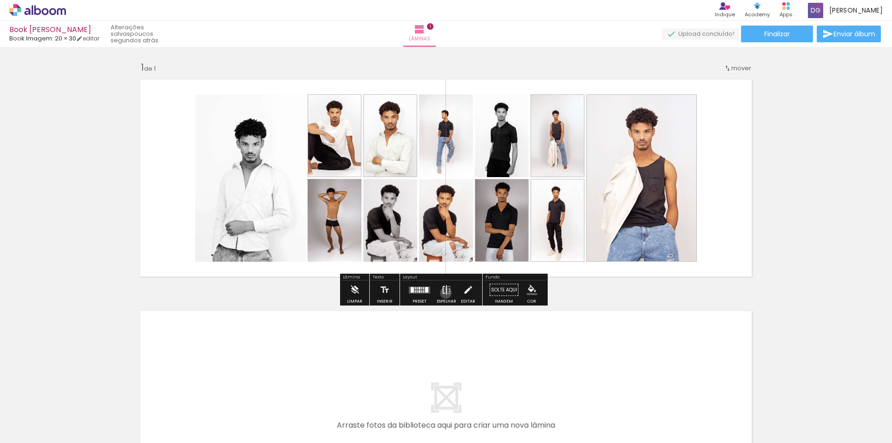
click at [444, 293] on iron-icon at bounding box center [446, 290] width 10 height 19
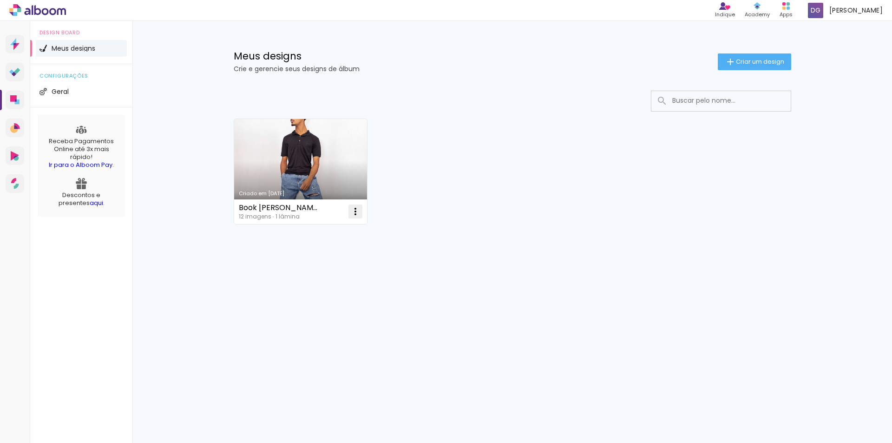
click at [354, 214] on iron-icon at bounding box center [355, 211] width 11 height 11
click at [333, 253] on span "Fazer uma cópia" at bounding box center [320, 251] width 54 height 7
type input "Cópia de Book Charles"
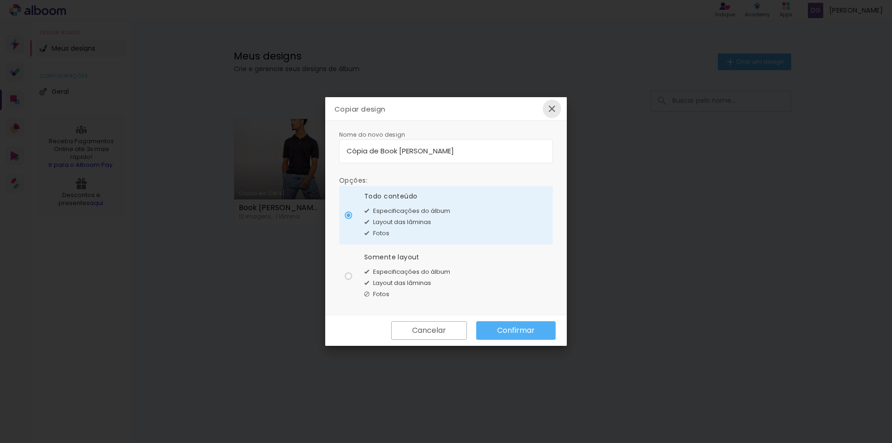
click at [557, 106] on iron-icon at bounding box center [552, 108] width 11 height 11
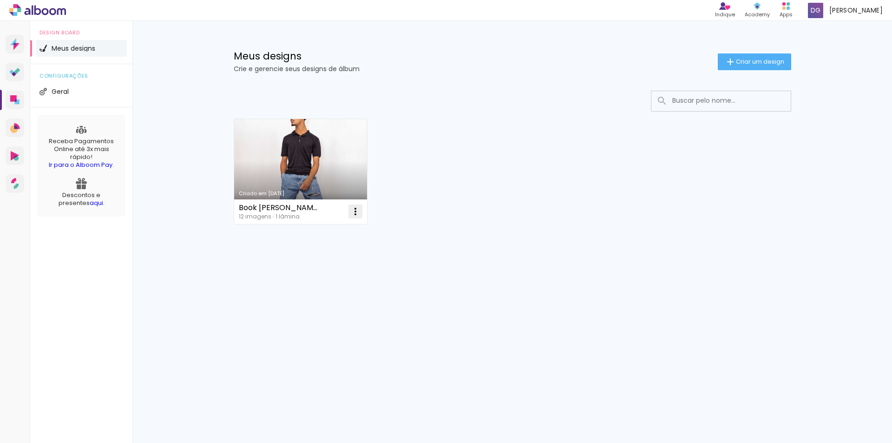
click at [353, 208] on iron-icon at bounding box center [355, 211] width 11 height 11
click at [301, 233] on span "Abrir" at bounding box center [300, 233] width 14 height 7
